Goal: Task Accomplishment & Management: Manage account settings

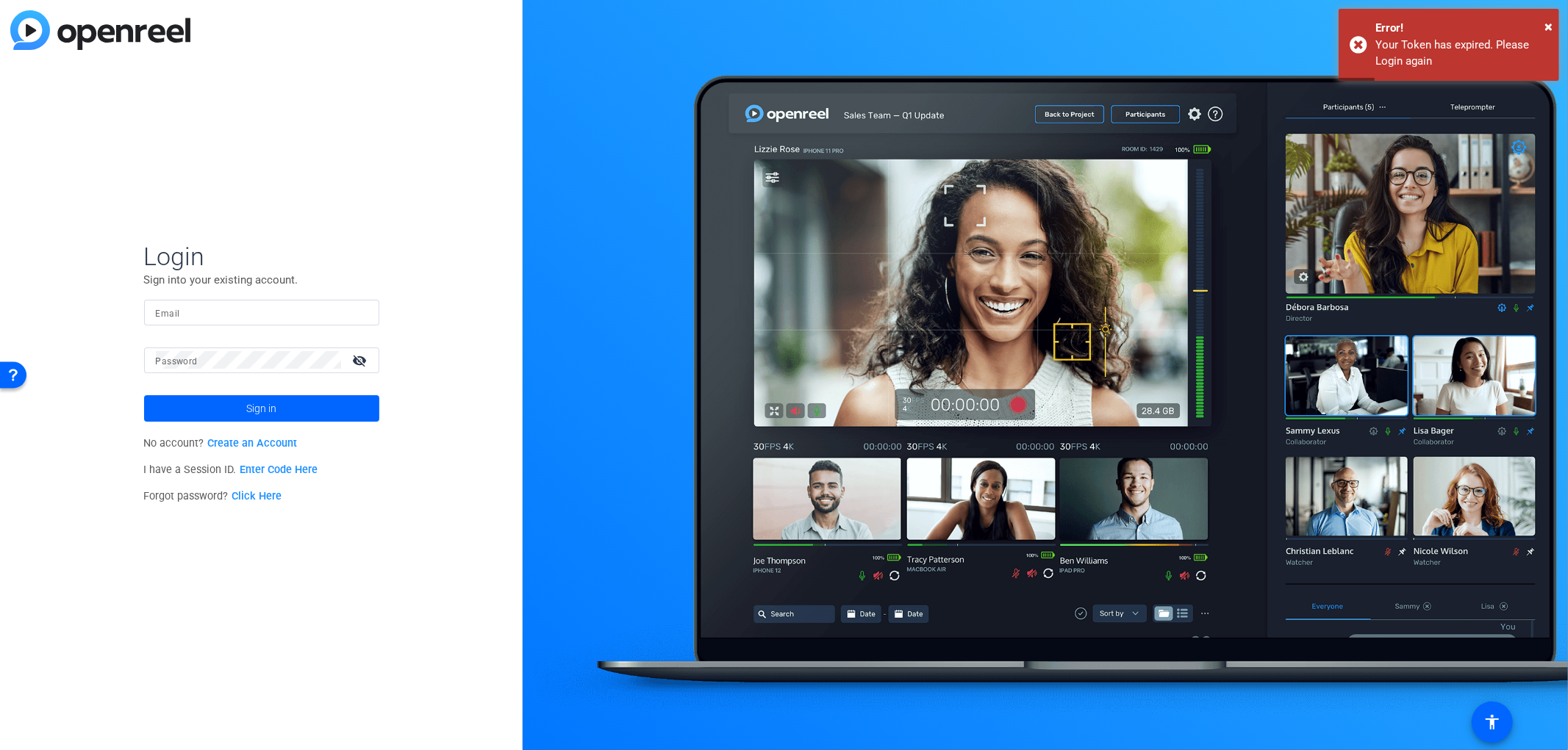
click at [178, 312] on input "Email" at bounding box center [262, 312] width 212 height 17
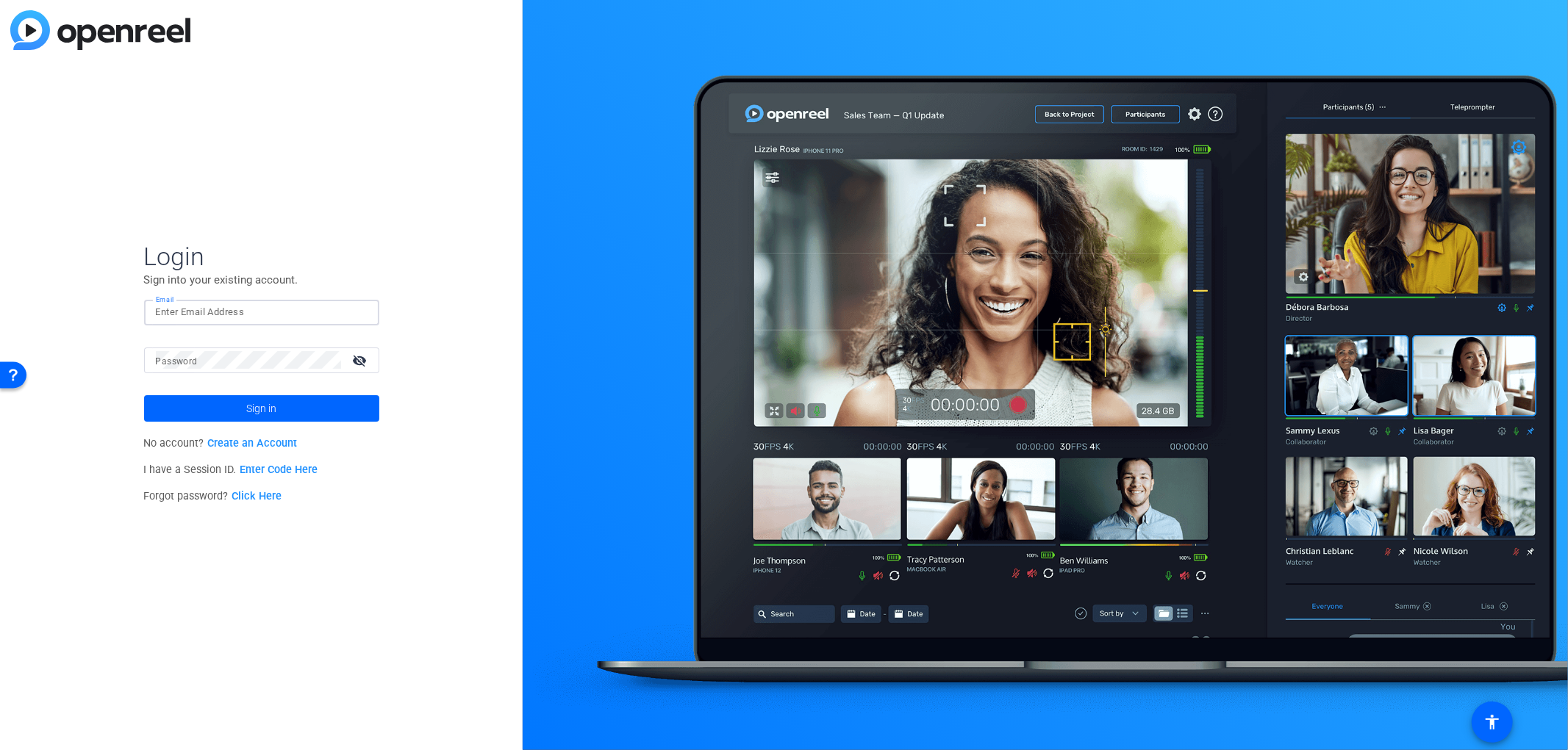
type input "[EMAIL_ADDRESS][DOMAIN_NAME]"
click at [371, 361] on mat-icon "visibility_off" at bounding box center [361, 360] width 35 height 21
click at [324, 410] on span at bounding box center [262, 408] width 236 height 35
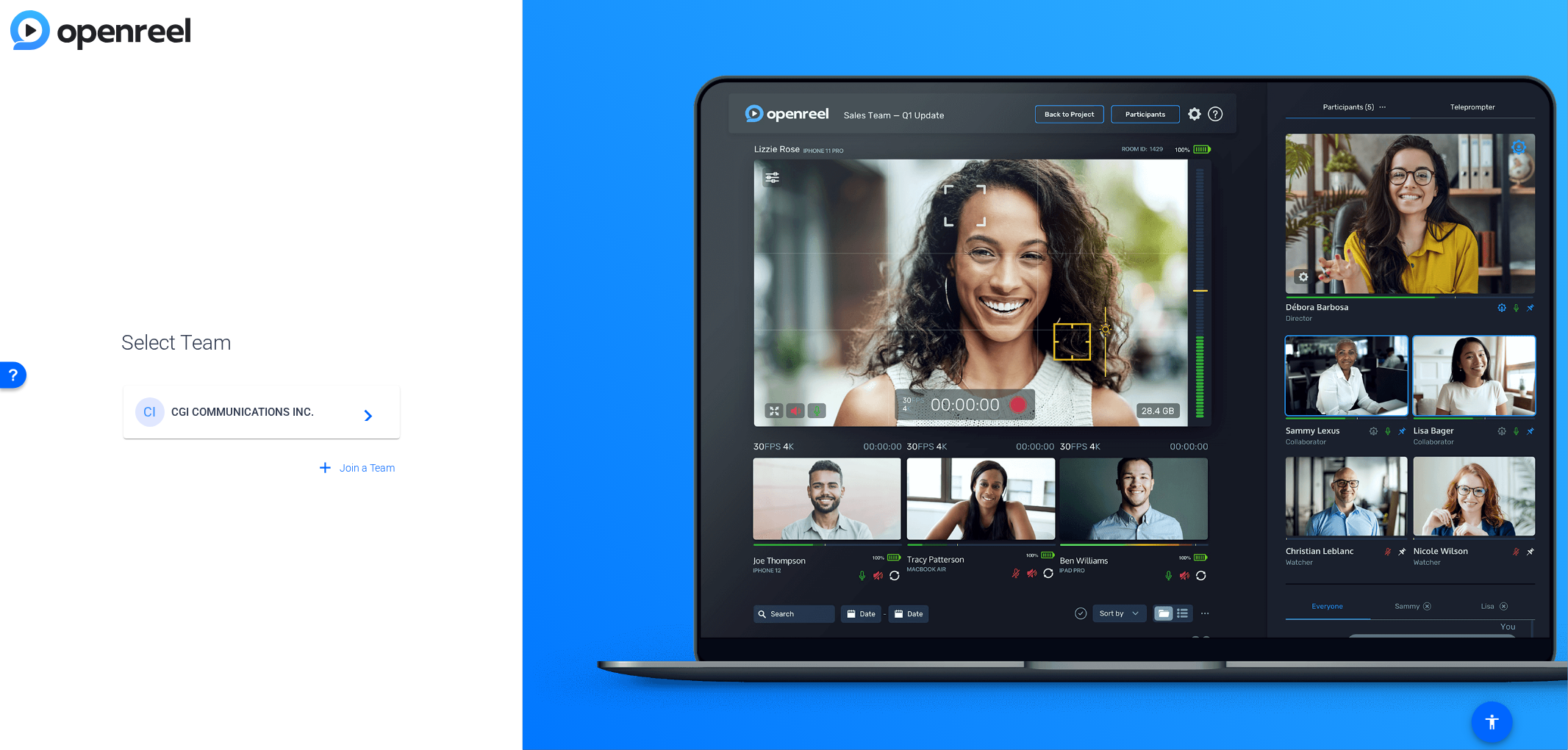
click at [237, 413] on span "CGI COMMUNICATIONS INC." at bounding box center [265, 412] width 184 height 13
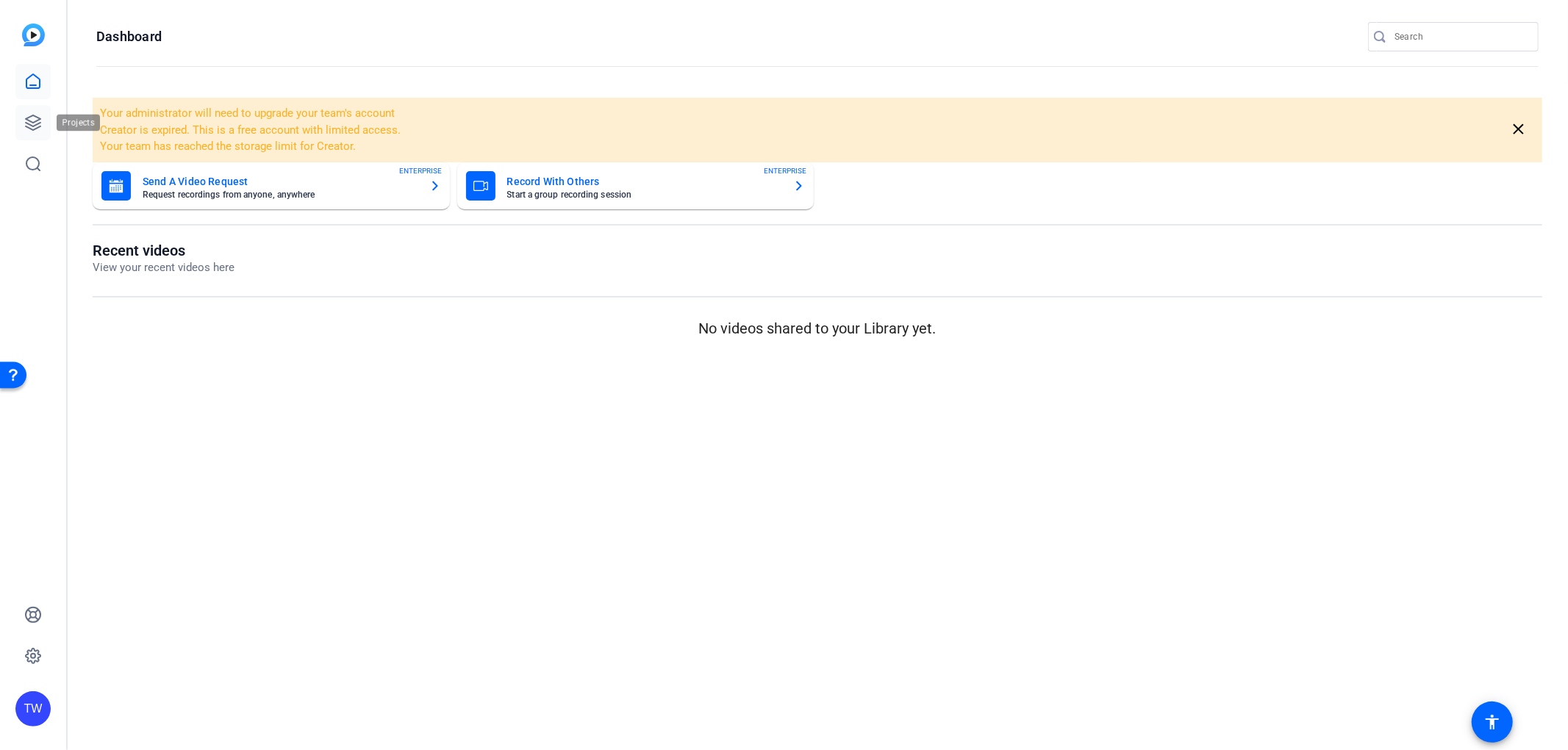
click at [41, 122] on icon at bounding box center [33, 123] width 17 height 17
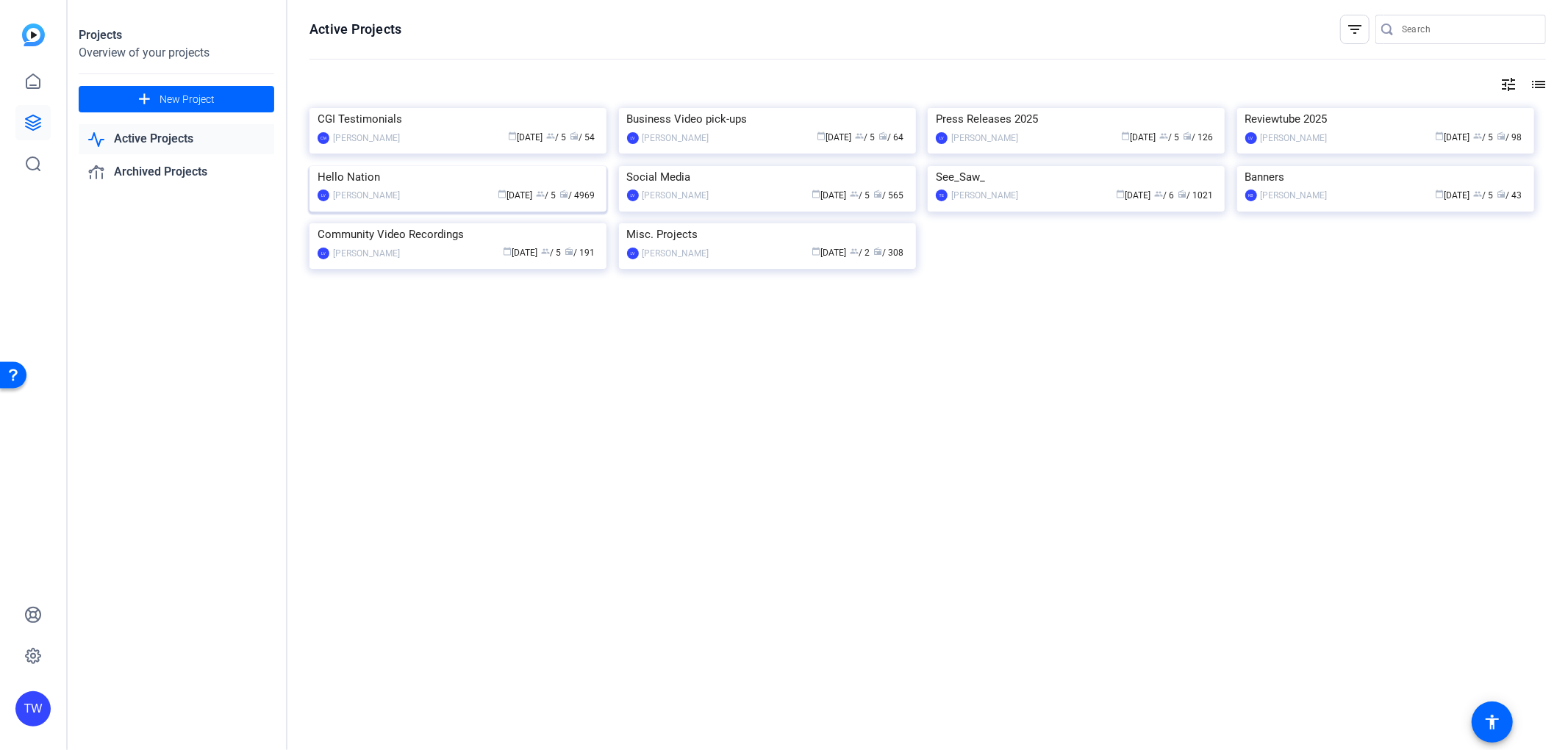
click at [410, 166] on img at bounding box center [458, 166] width 297 height 0
click at [1092, 108] on img at bounding box center [1076, 108] width 297 height 0
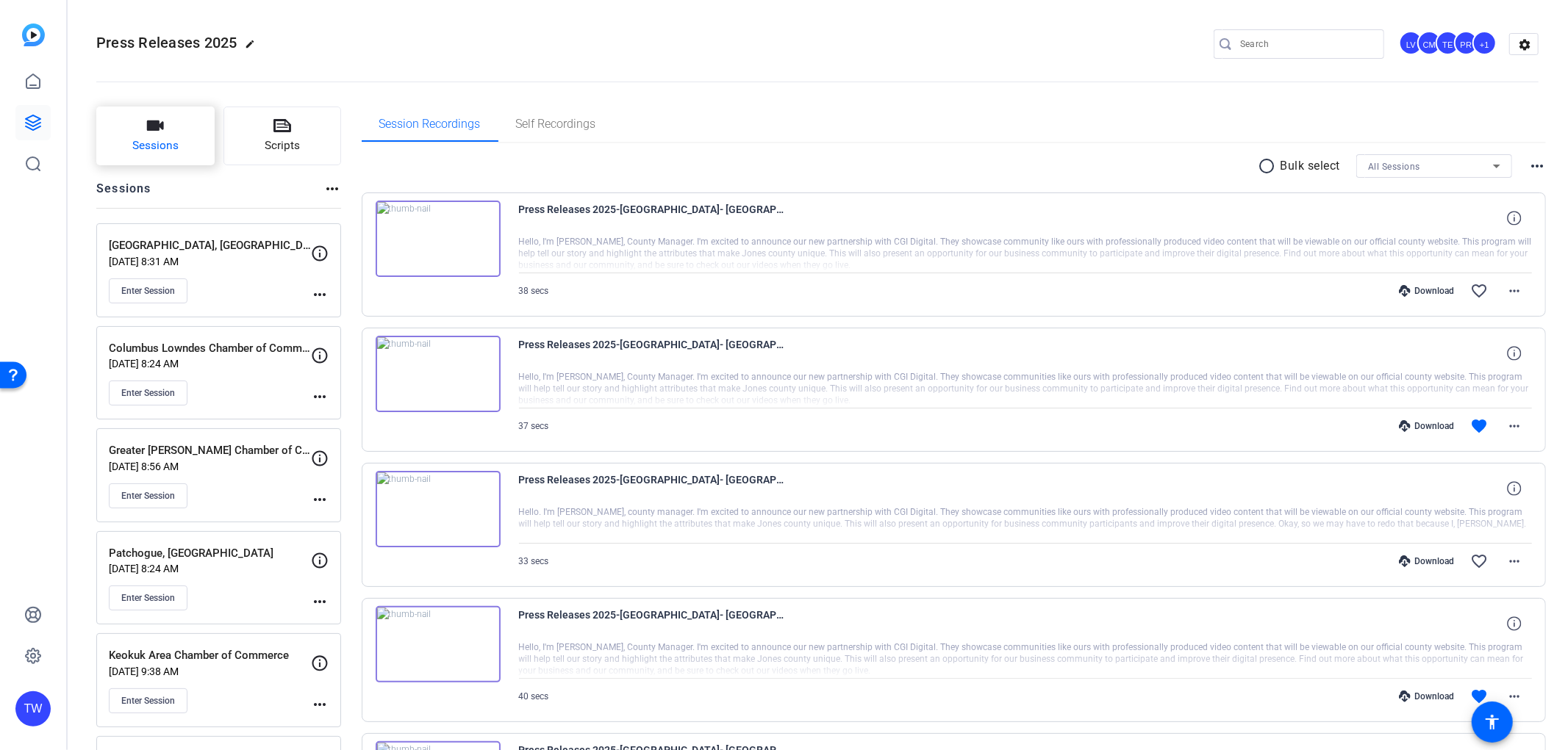
click at [150, 149] on span "Sessions" at bounding box center [155, 146] width 46 height 17
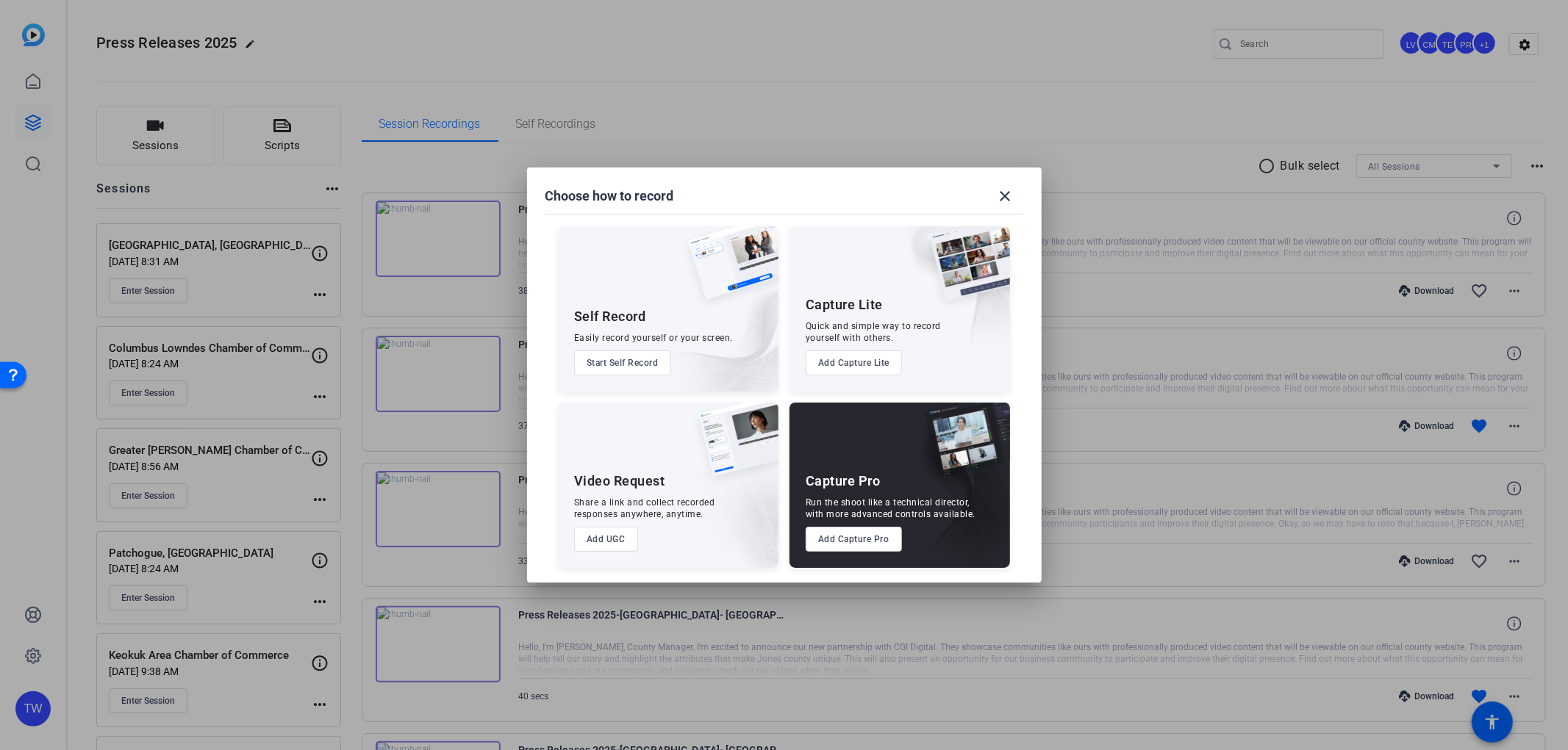
click at [837, 541] on button "Add Capture Pro" at bounding box center [854, 539] width 97 height 25
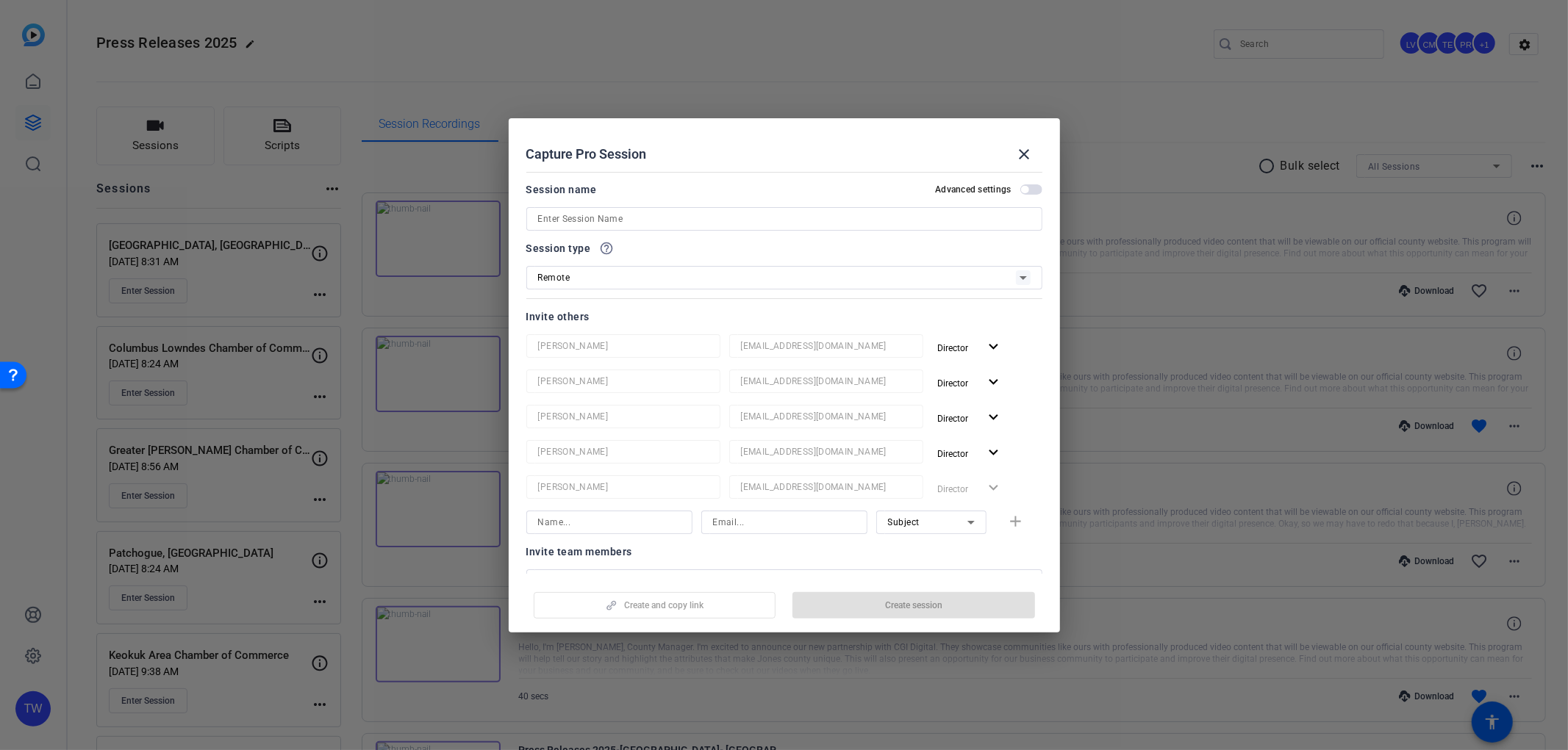
click at [588, 222] on input at bounding box center [785, 218] width 493 height 17
type input "[GEOGRAPHIC_DATA], [GEOGRAPHIC_DATA]"
click at [910, 605] on span "Create session" at bounding box center [914, 605] width 58 height 11
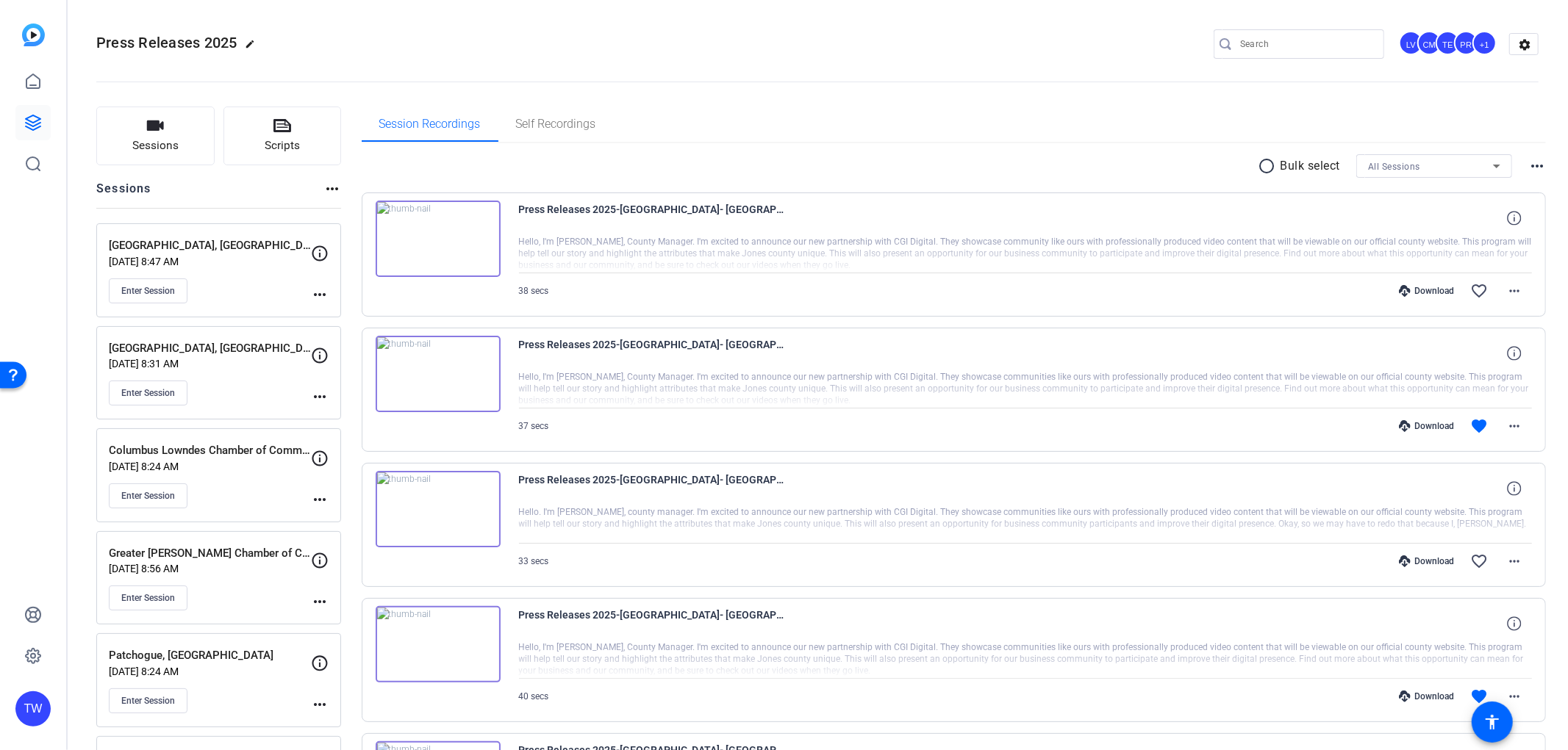
click at [314, 296] on mat-icon "more_horiz" at bounding box center [320, 294] width 17 height 17
click at [339, 311] on span "Edit Session" at bounding box center [357, 316] width 67 height 17
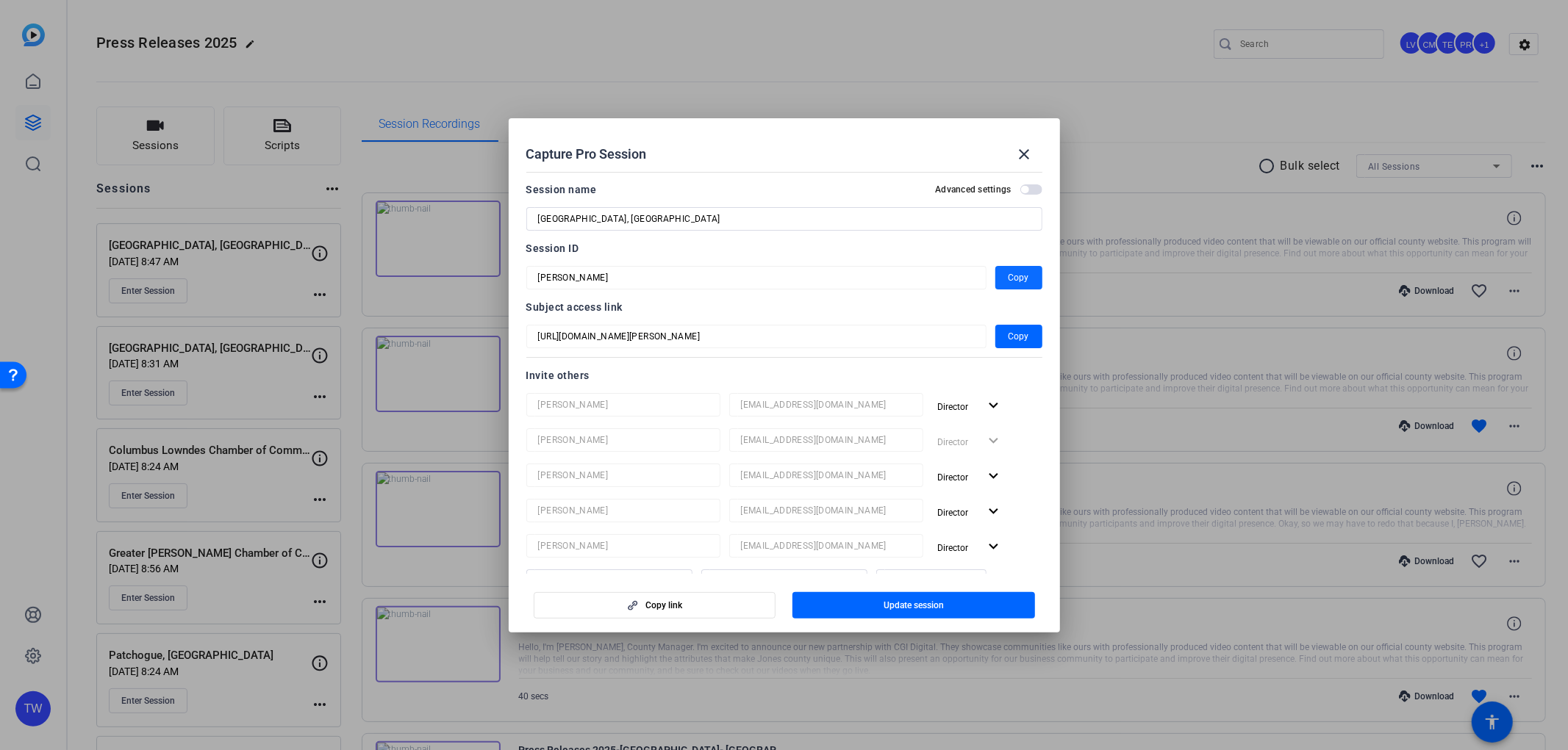
click at [998, 276] on span "button" at bounding box center [1019, 278] width 47 height 35
click at [1031, 156] on mat-icon "close" at bounding box center [1025, 154] width 17 height 17
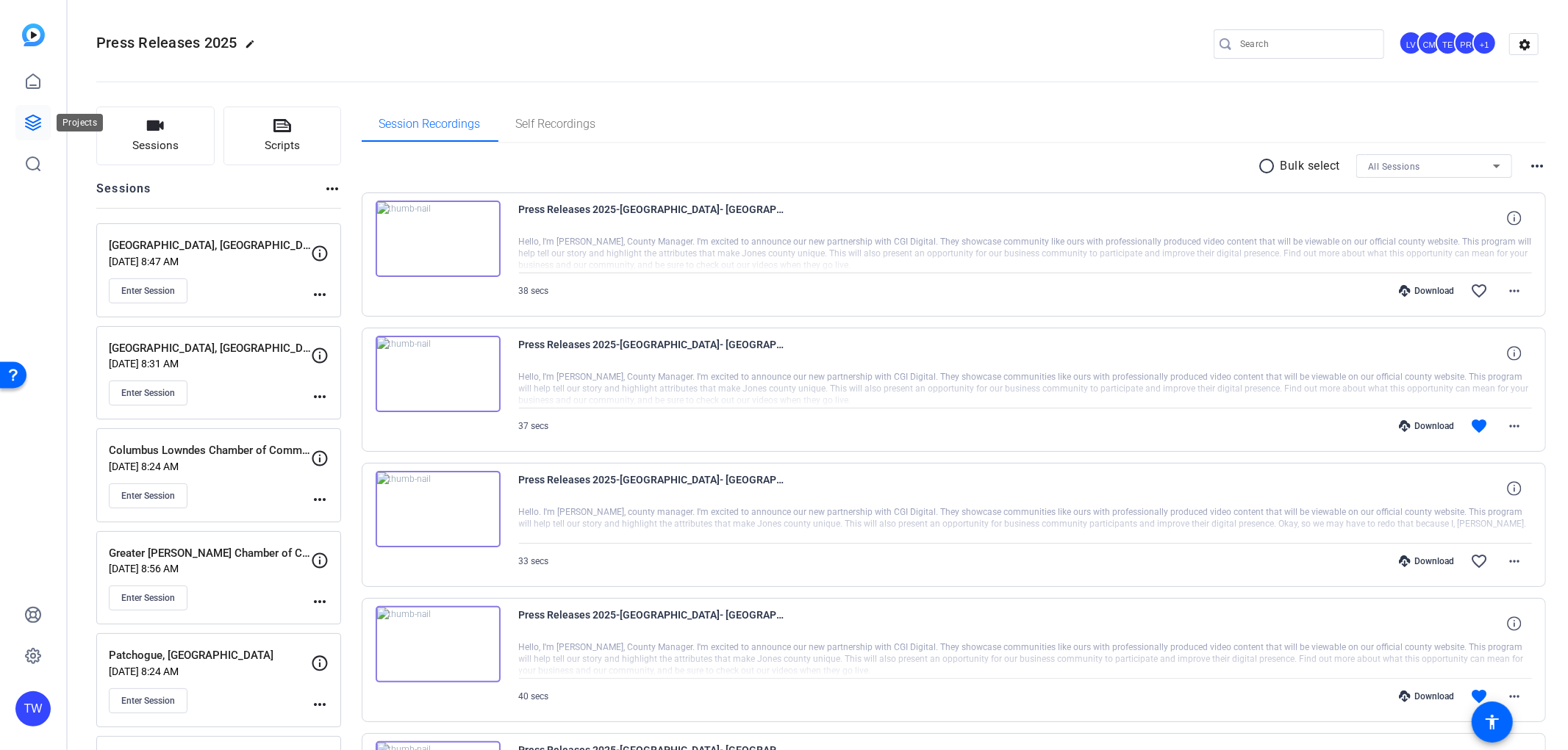
click at [34, 125] on icon at bounding box center [33, 122] width 14 height 14
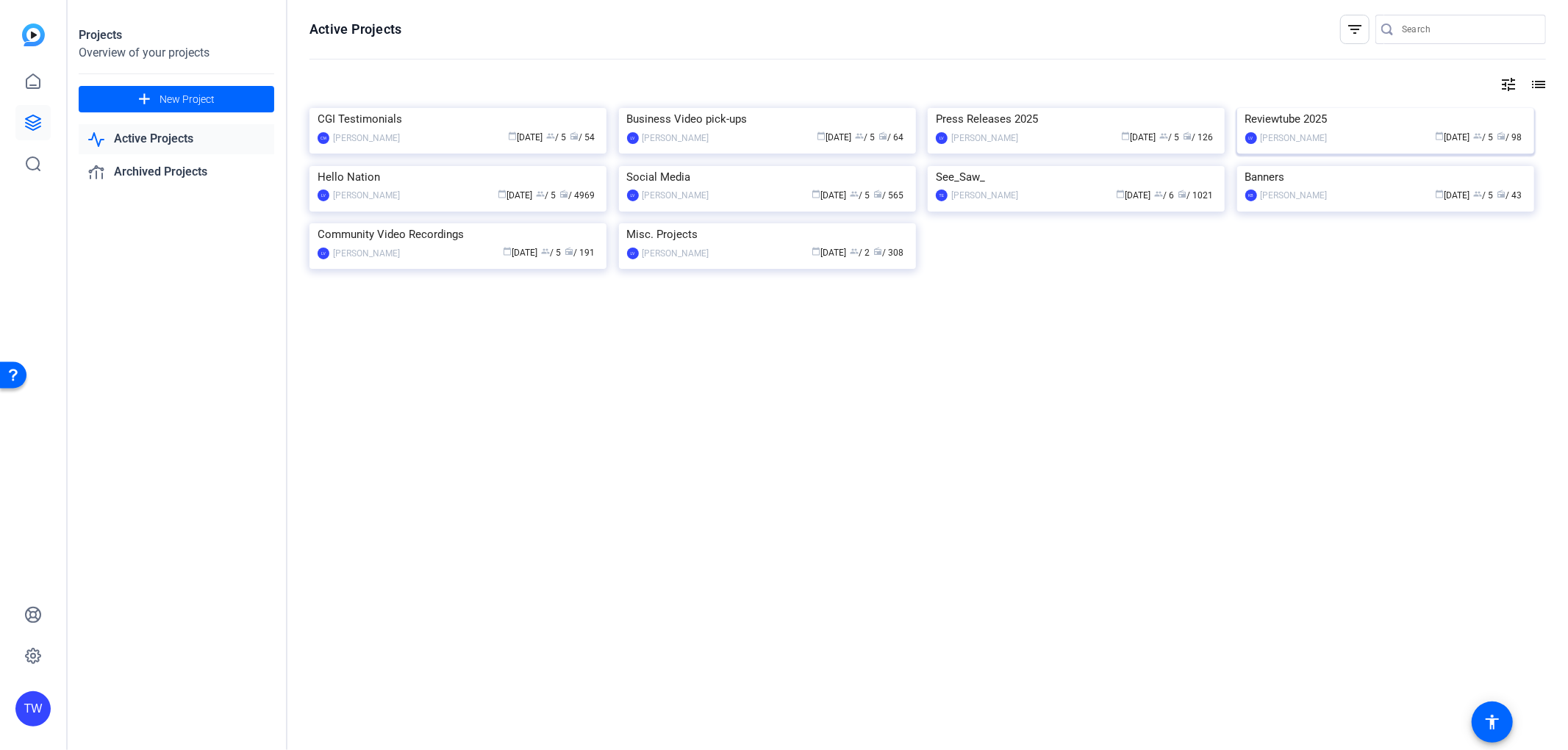
click at [1307, 108] on img at bounding box center [1386, 108] width 297 height 0
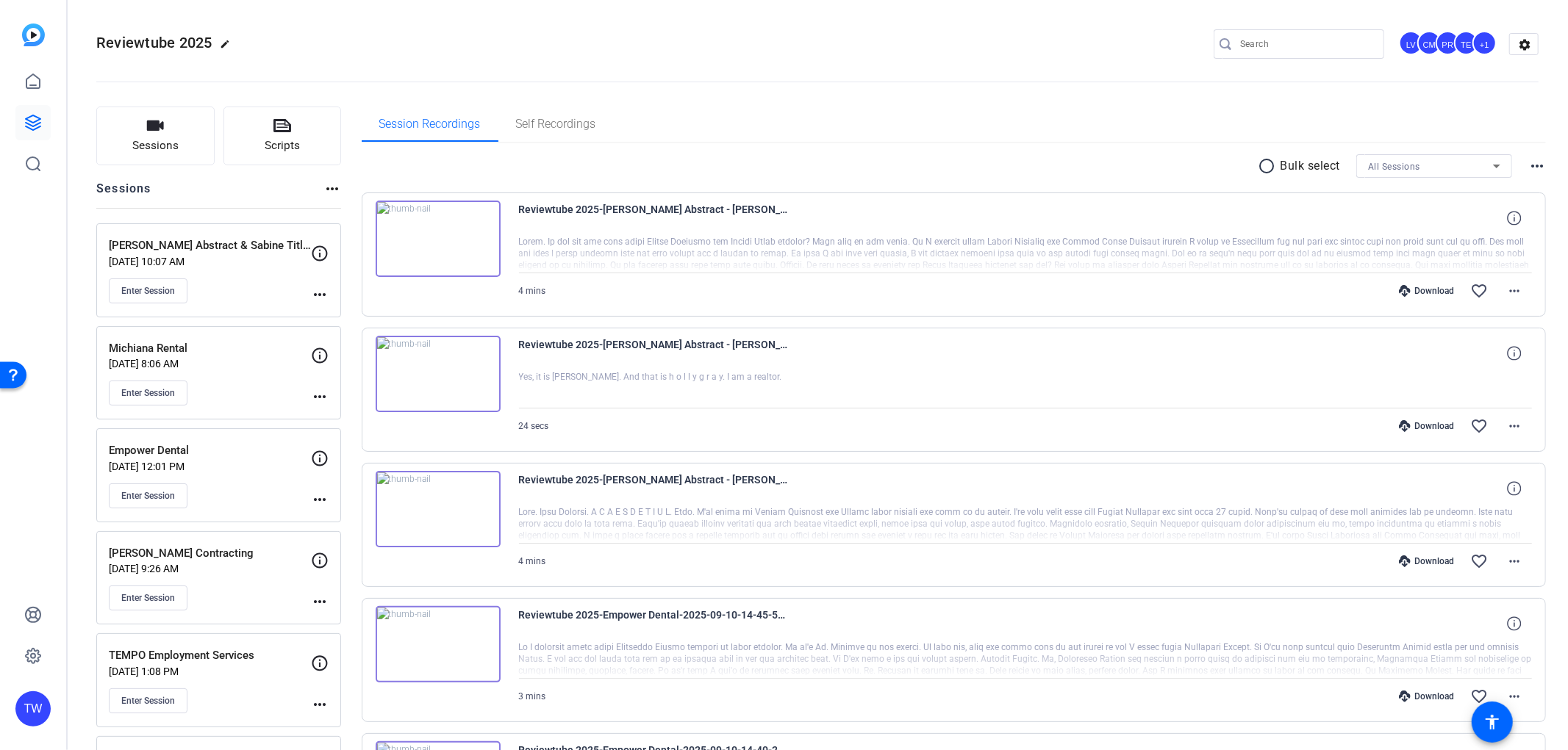
click at [236, 259] on p "[DATE] 10:07 AM" at bounding box center [210, 261] width 202 height 11
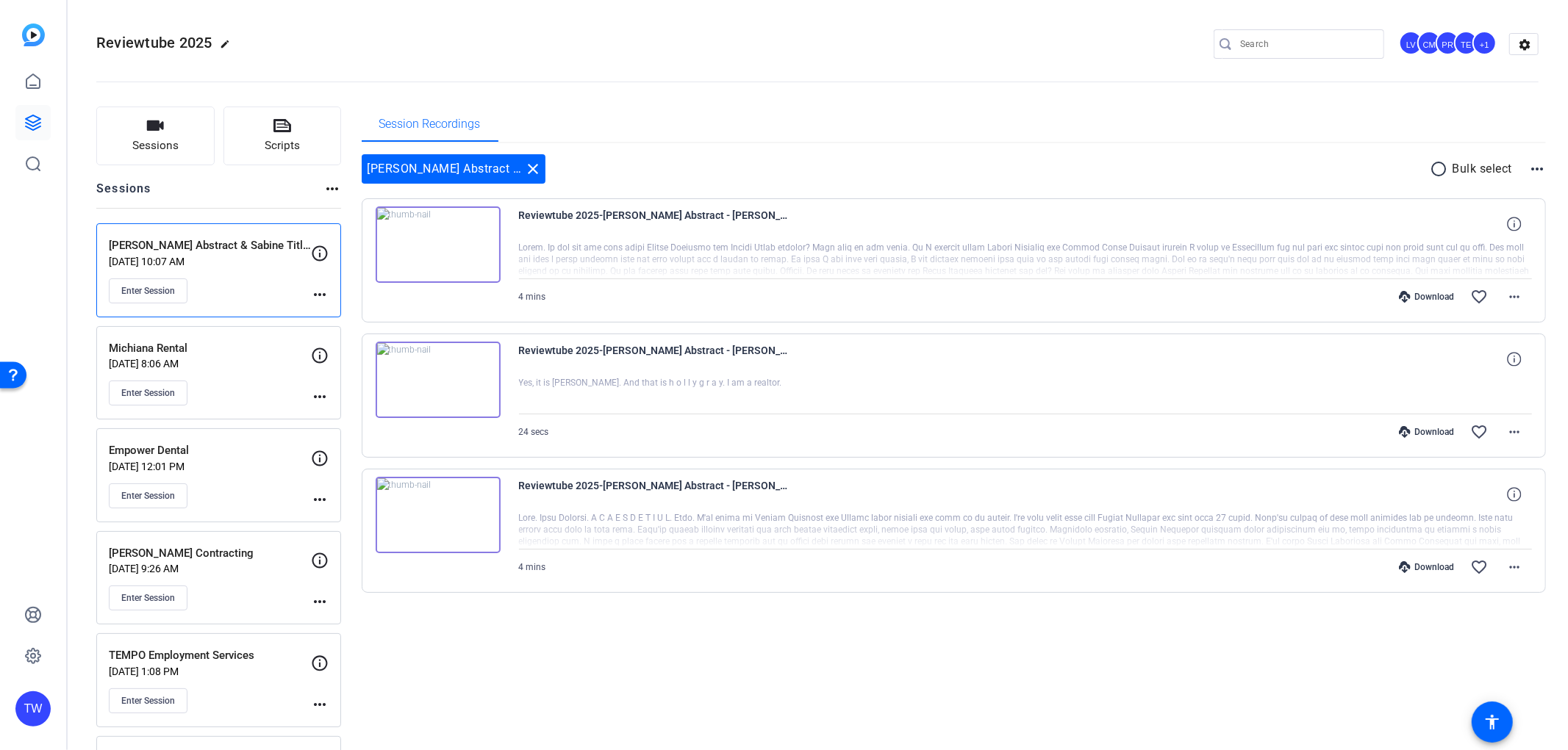
click at [324, 300] on mat-icon "more_horiz" at bounding box center [320, 294] width 17 height 17
click at [329, 312] on span "Edit Session" at bounding box center [357, 316] width 67 height 17
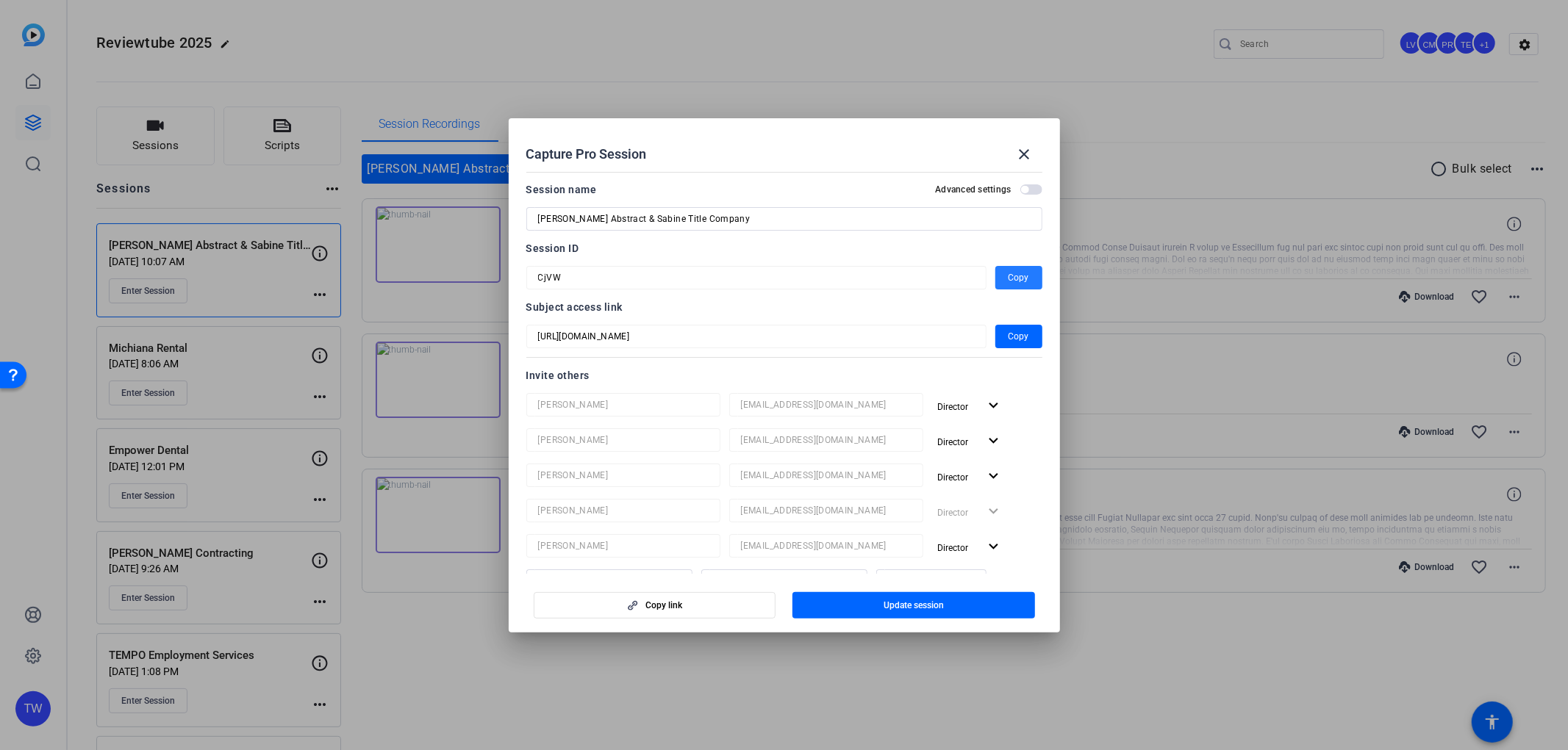
click at [996, 274] on span "button" at bounding box center [1019, 278] width 47 height 35
click at [1009, 278] on span "Copy" at bounding box center [1019, 278] width 20 height 17
click at [1019, 154] on mat-icon "close" at bounding box center [1025, 154] width 17 height 17
